Goal: Information Seeking & Learning: Learn about a topic

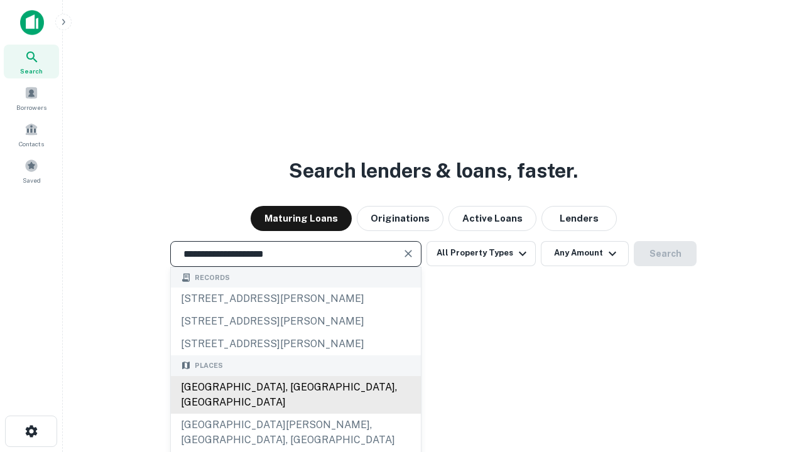
click at [295, 414] on div "[GEOGRAPHIC_DATA], [GEOGRAPHIC_DATA], [GEOGRAPHIC_DATA]" at bounding box center [296, 395] width 250 height 38
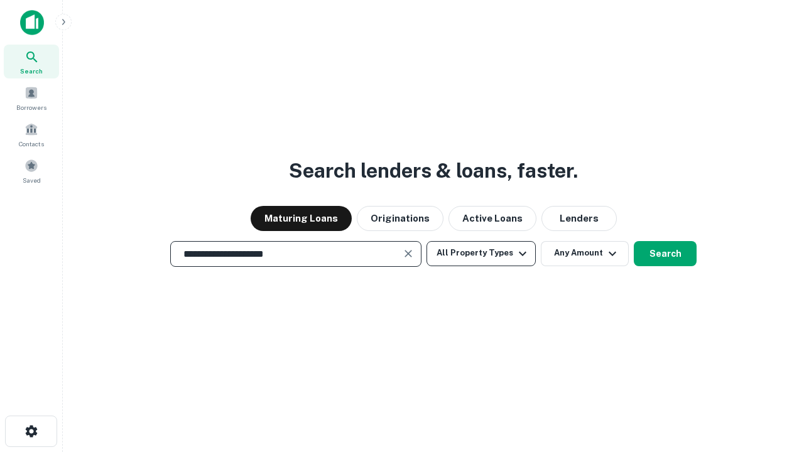
type input "**********"
click at [481, 253] on button "All Property Types" at bounding box center [481, 253] width 109 height 25
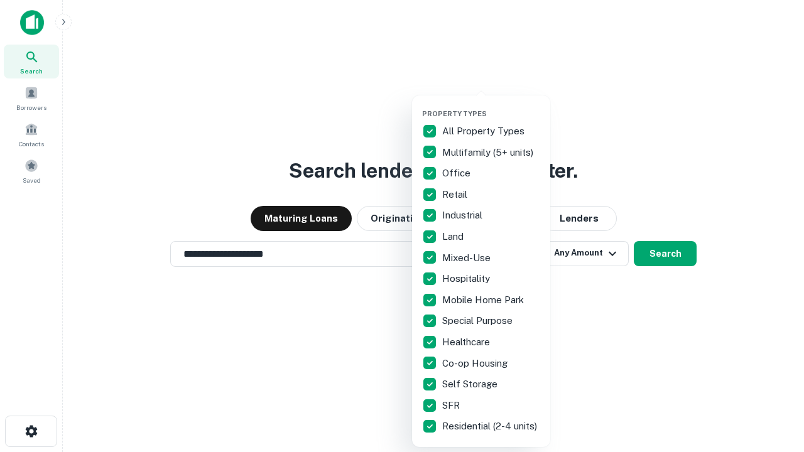
click at [491, 106] on button "button" at bounding box center [491, 106] width 138 height 1
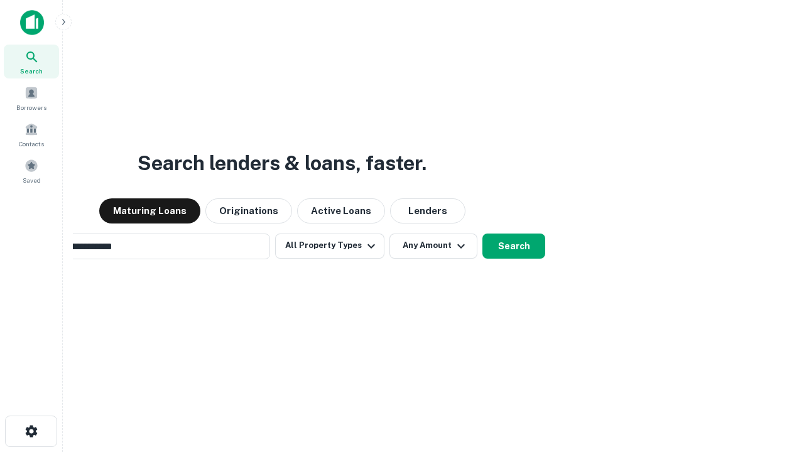
scroll to position [19, 0]
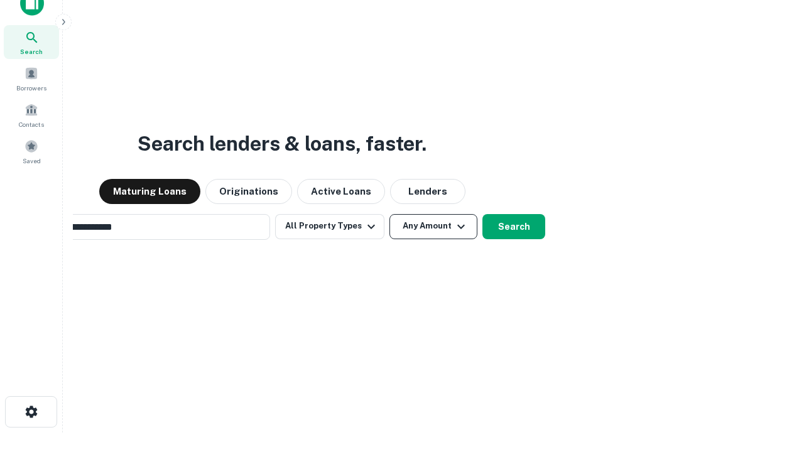
click at [390, 214] on button "Any Amount" at bounding box center [434, 226] width 88 height 25
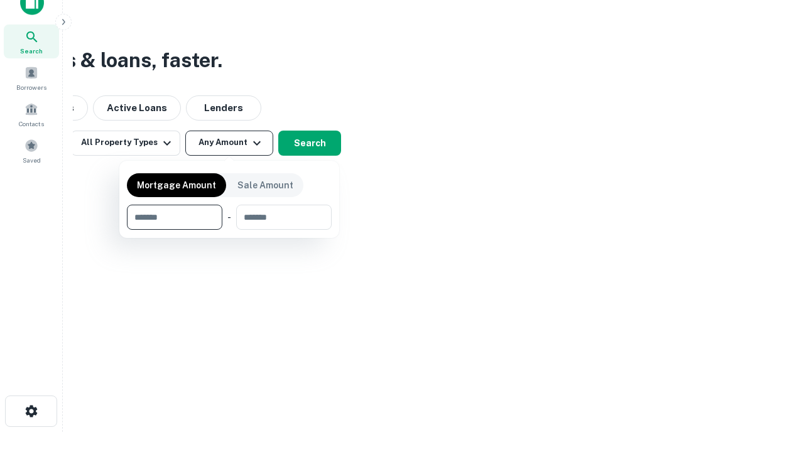
type input "*******"
click at [229, 230] on button "button" at bounding box center [229, 230] width 205 height 1
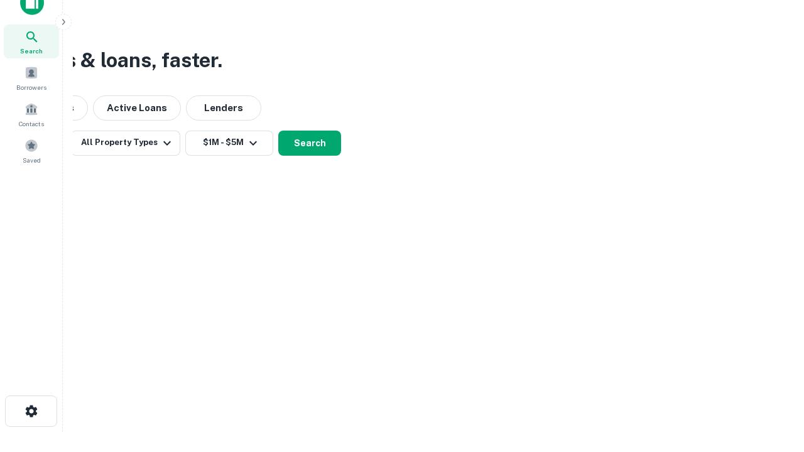
scroll to position [19, 0]
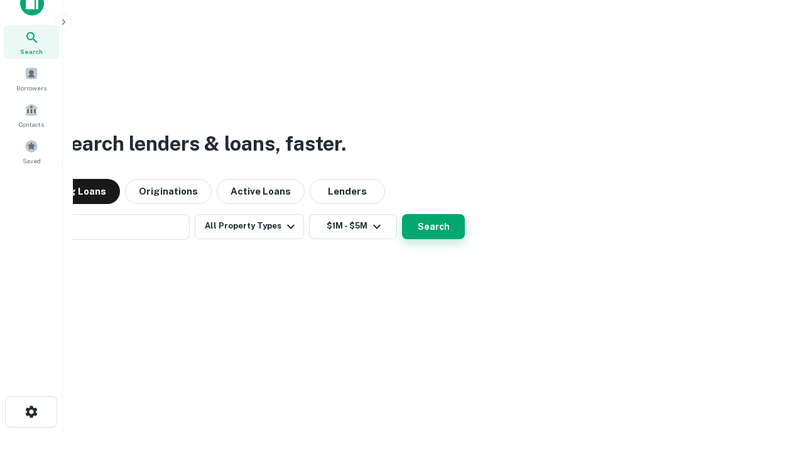
click at [402, 214] on button "Search" at bounding box center [433, 226] width 63 height 25
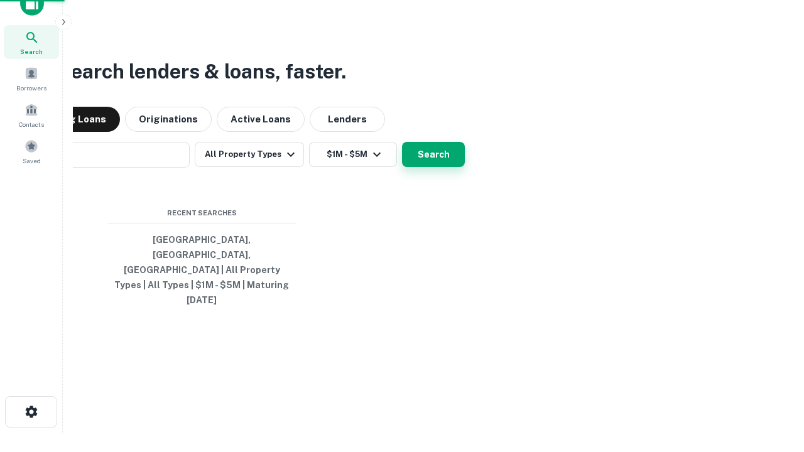
scroll to position [20, 0]
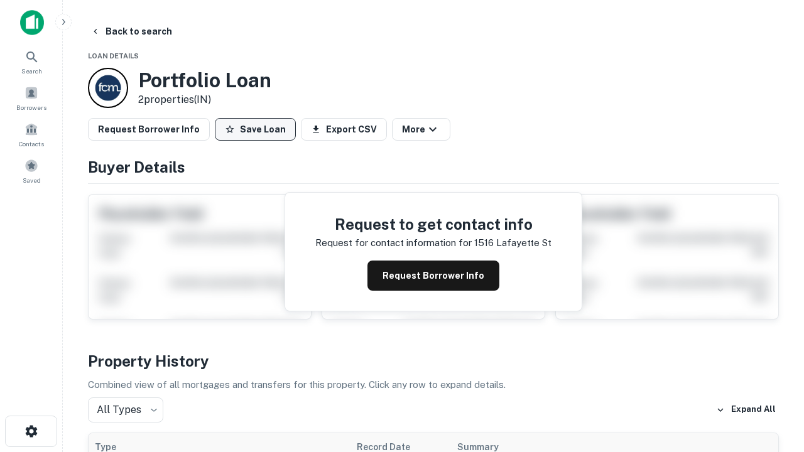
click at [255, 129] on button "Save Loan" at bounding box center [255, 129] width 81 height 23
click at [258, 129] on button "Save Loan" at bounding box center [255, 129] width 81 height 23
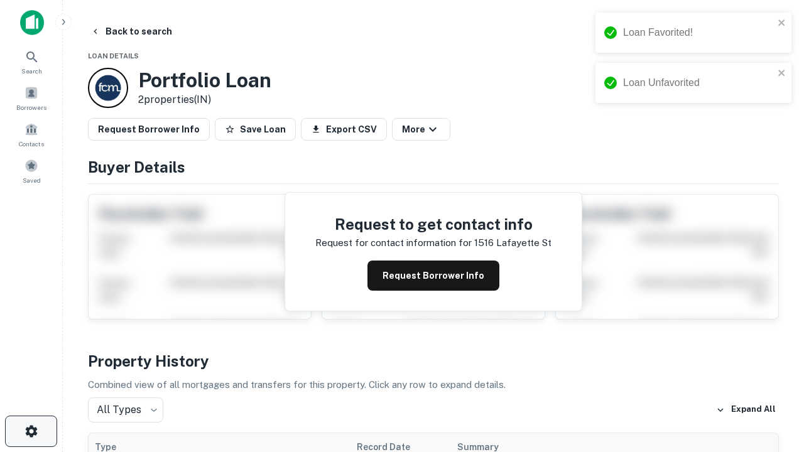
click at [31, 432] on icon "button" at bounding box center [31, 431] width 15 height 15
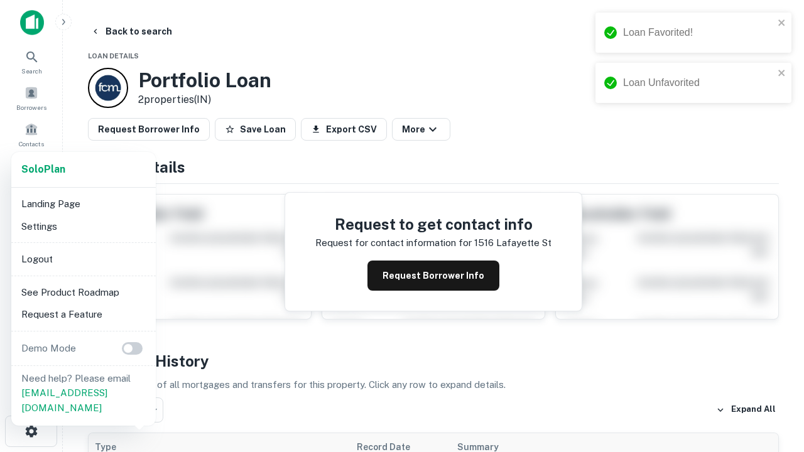
click at [83, 259] on li "Logout" at bounding box center [83, 259] width 134 height 23
